Goal: Book appointment/travel/reservation

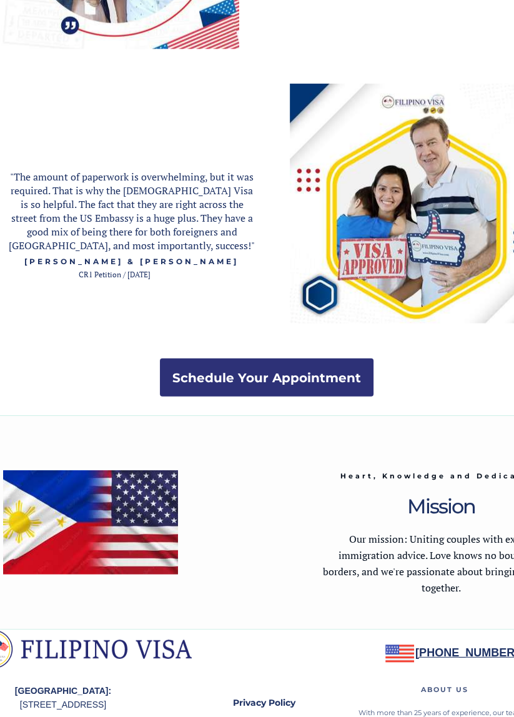
scroll to position [2188, 27]
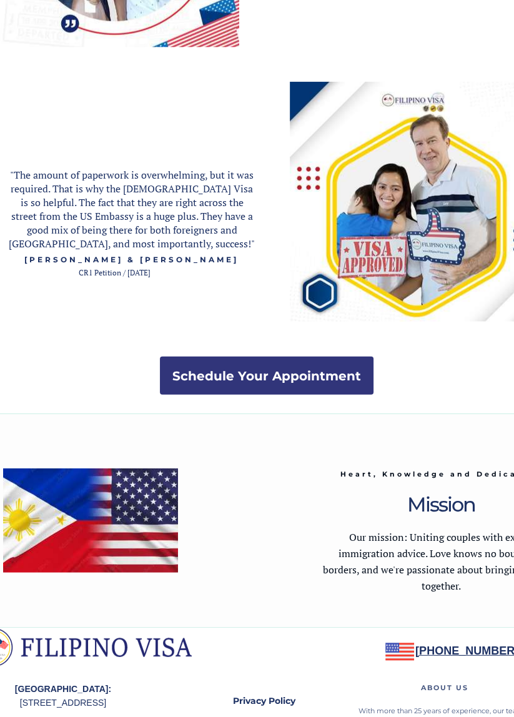
click at [321, 371] on strong "Schedule Your Appointment" at bounding box center [266, 375] width 189 height 15
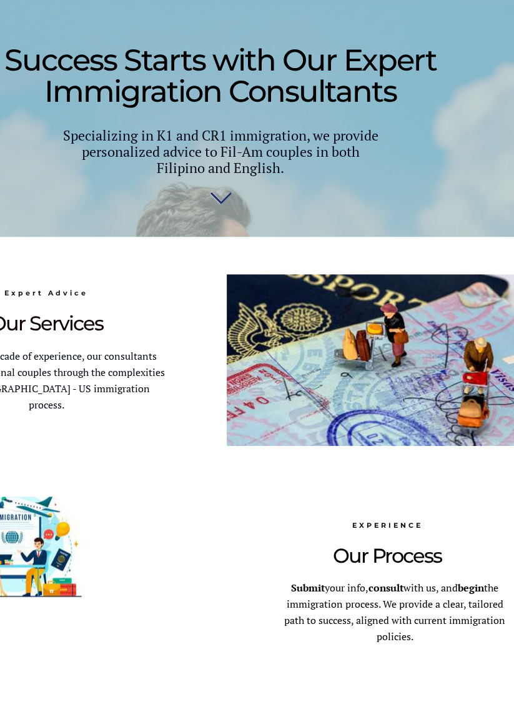
scroll to position [0, 73]
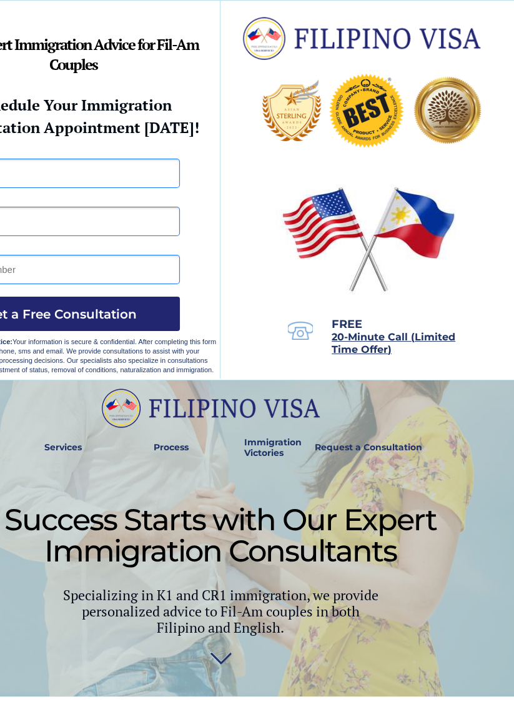
scroll to position [695, 27]
